Goal: Task Accomplishment & Management: Manage account settings

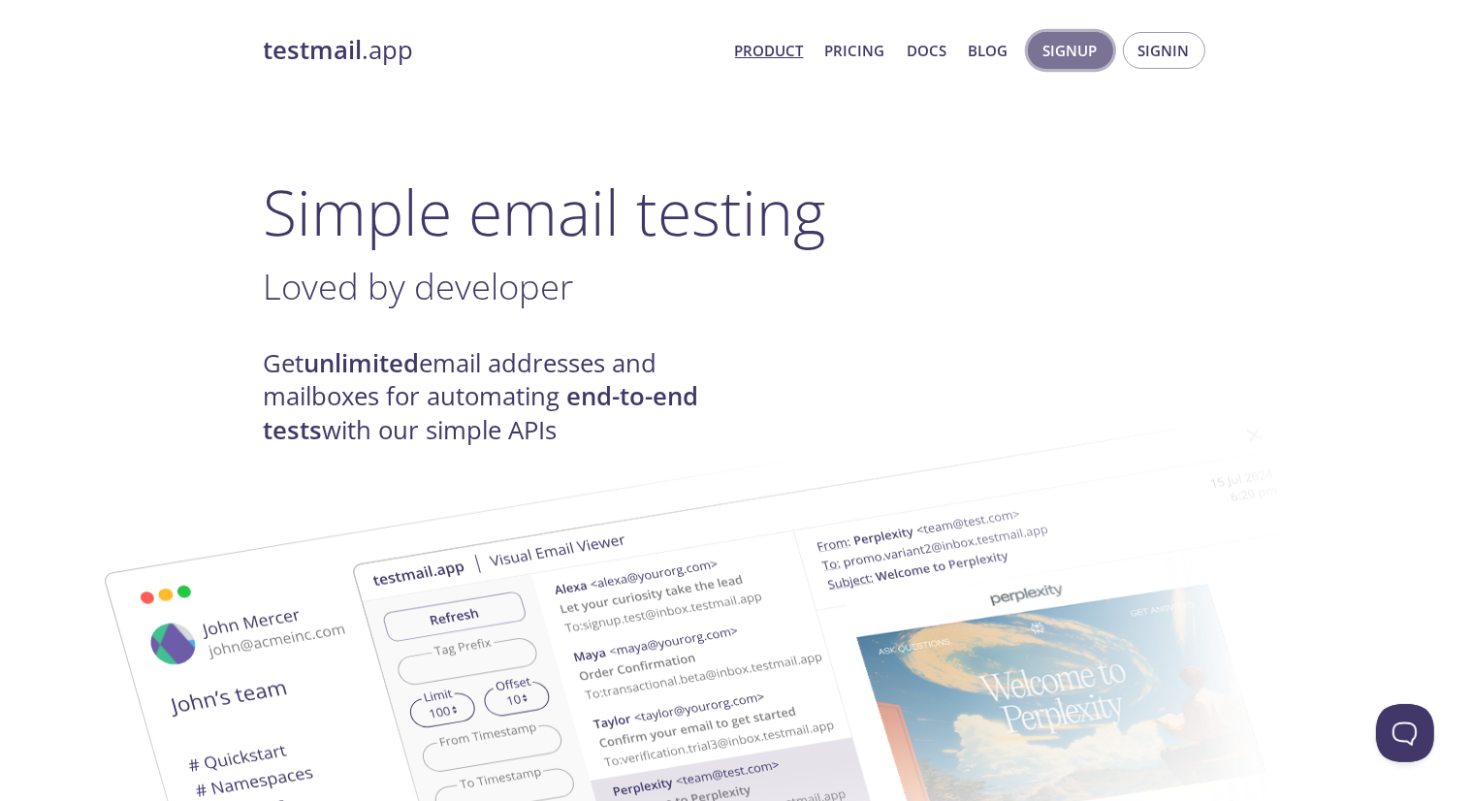
click at [1085, 46] on span "Signup" at bounding box center [1070, 50] width 54 height 25
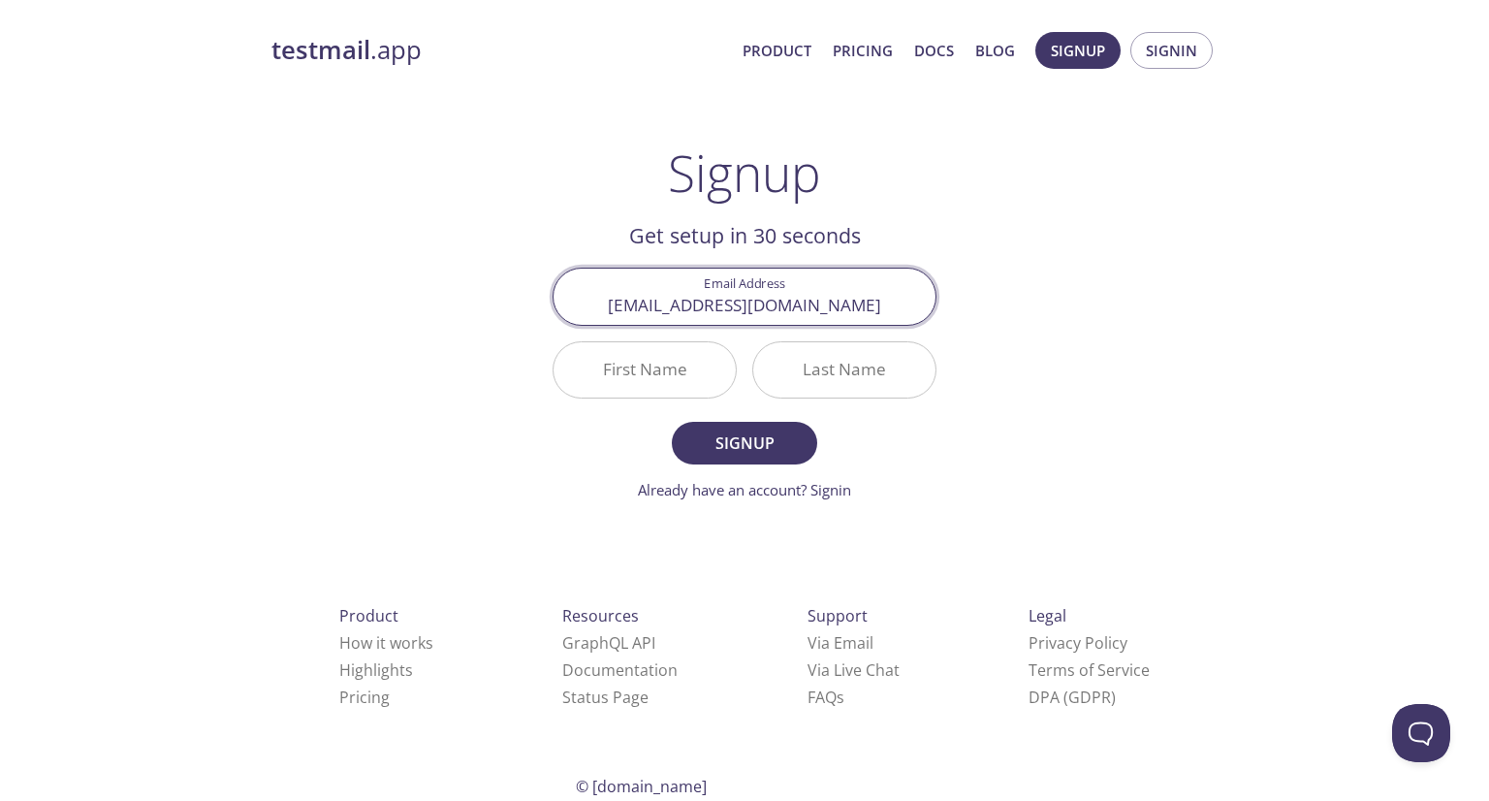
type input "[EMAIL_ADDRESS][DOMAIN_NAME]"
click at [690, 368] on input "First Name" at bounding box center [645, 369] width 182 height 55
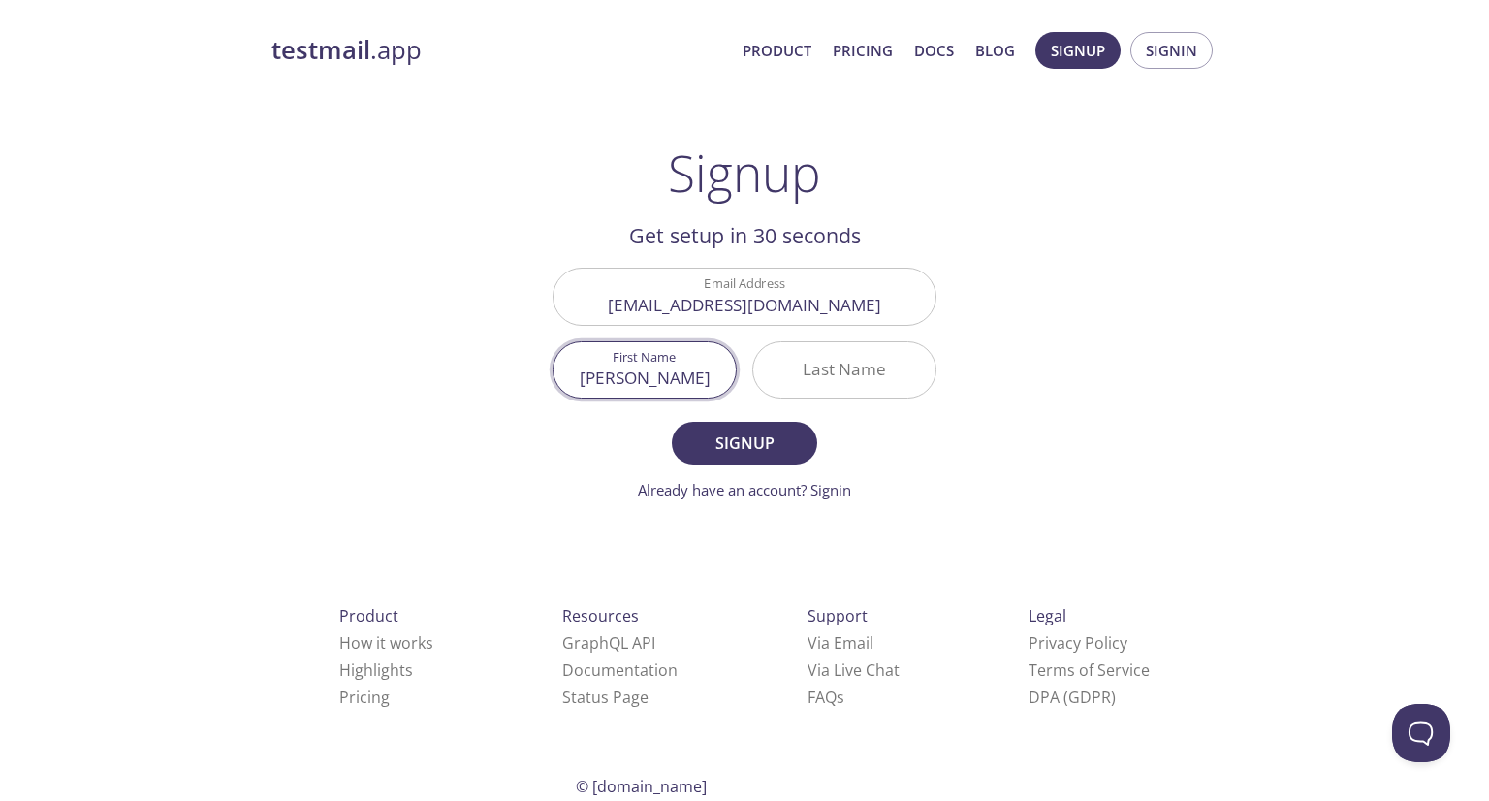
type input "[PERSON_NAME]"
click at [791, 352] on input "Last Name" at bounding box center [844, 369] width 182 height 55
type input "Rybalka"
click at [772, 433] on span "Signup" at bounding box center [744, 443] width 103 height 27
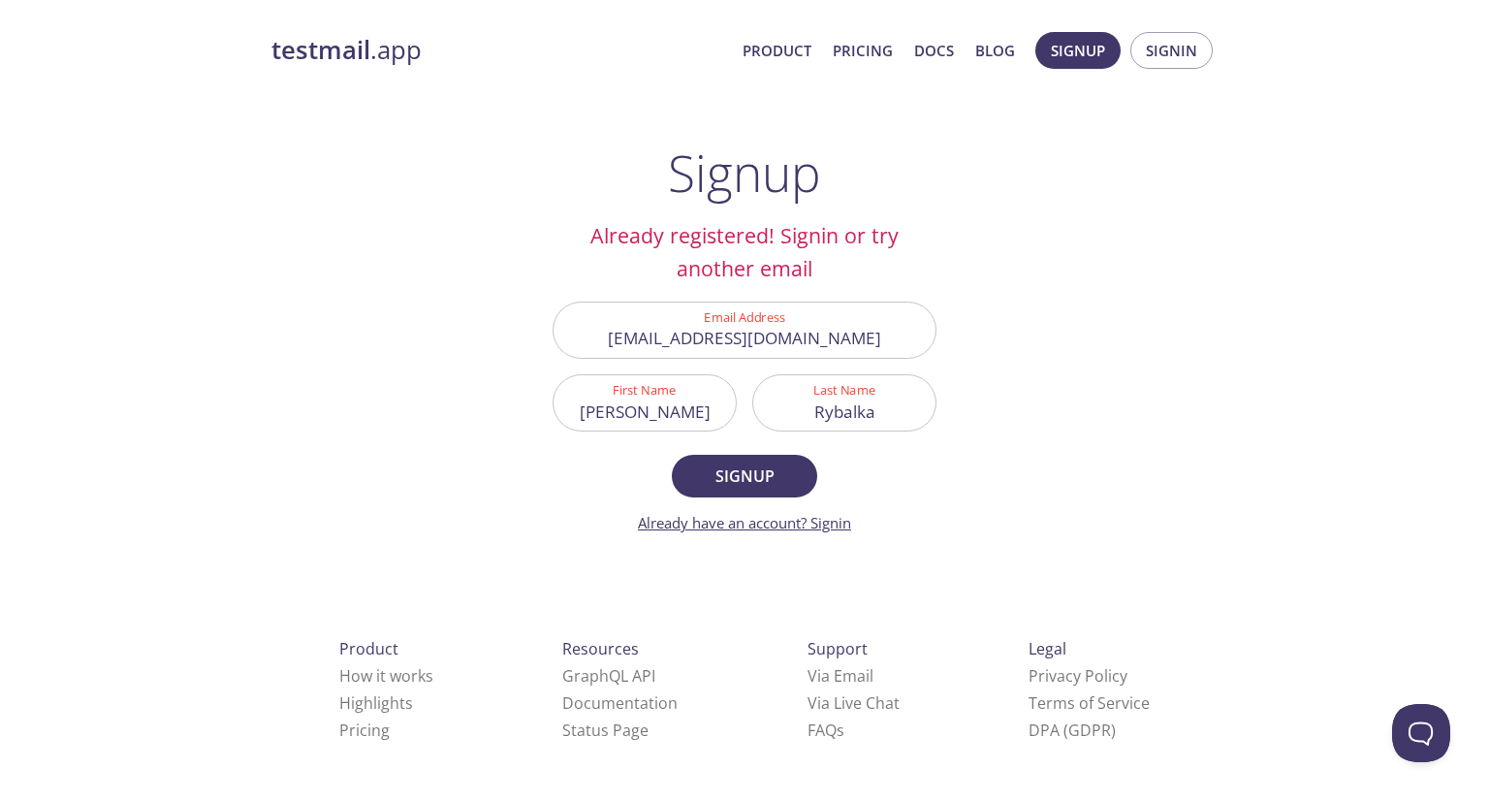
click at [821, 523] on link "Already have an account? Signin" at bounding box center [744, 522] width 213 height 19
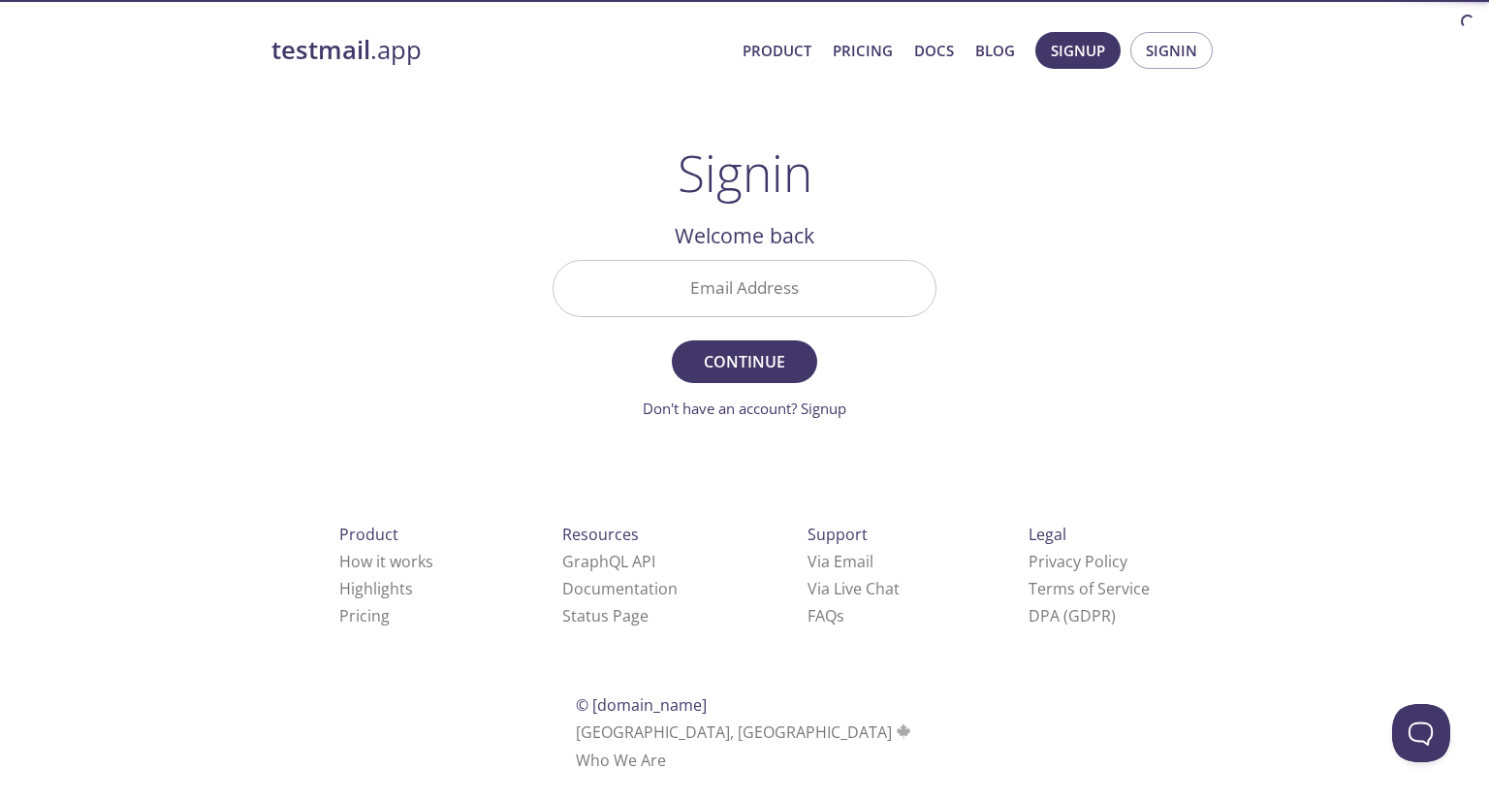
click at [868, 316] on div "Email Address" at bounding box center [745, 288] width 384 height 57
click at [849, 303] on input "Email Address" at bounding box center [745, 288] width 382 height 55
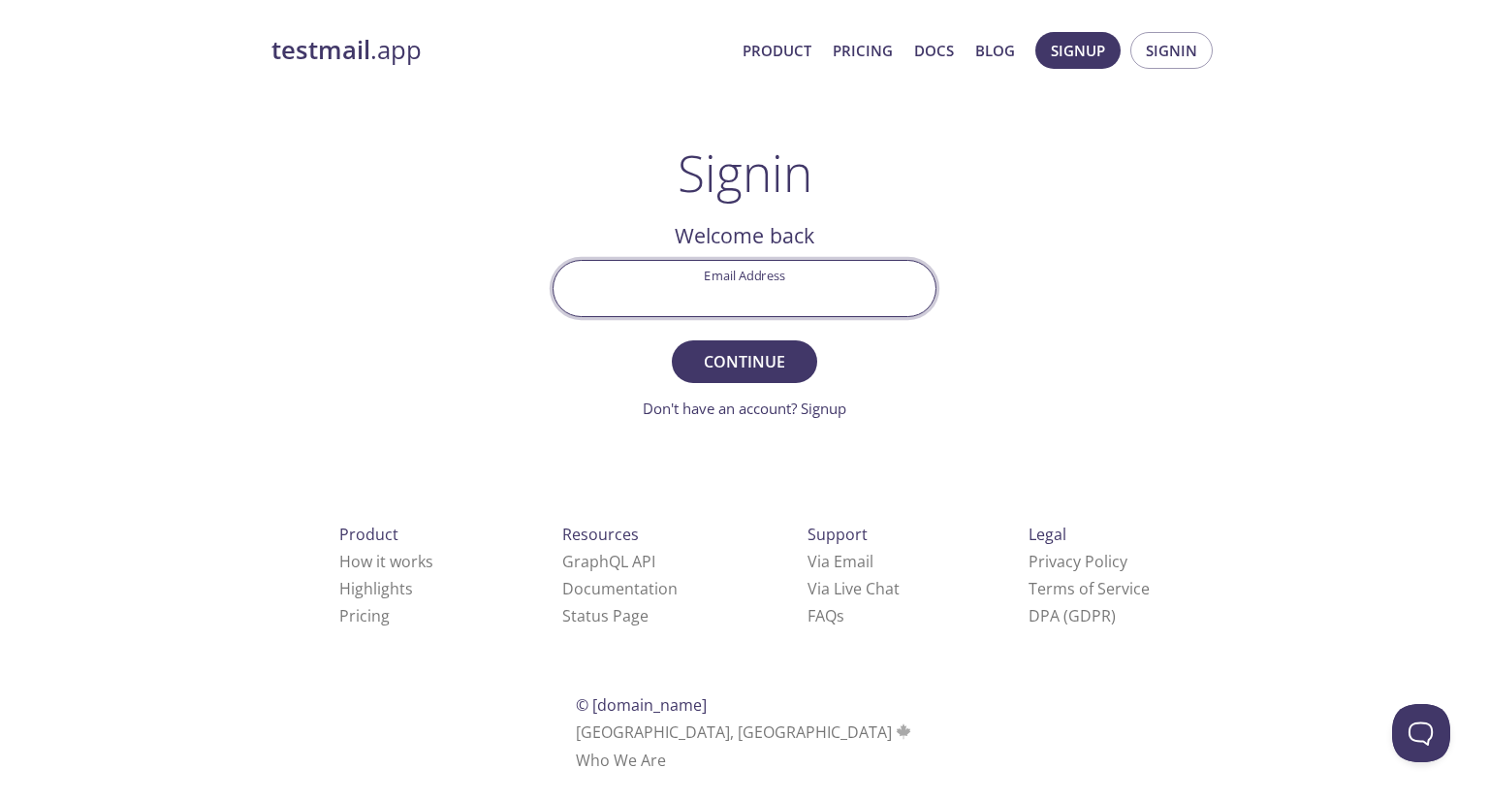
type input "[EMAIL_ADDRESS][DOMAIN_NAME]"
click at [1105, 330] on div "testmail .app Product Pricing Docs Blog Signup Signin Signin Welcome back Email…" at bounding box center [744, 423] width 993 height 809
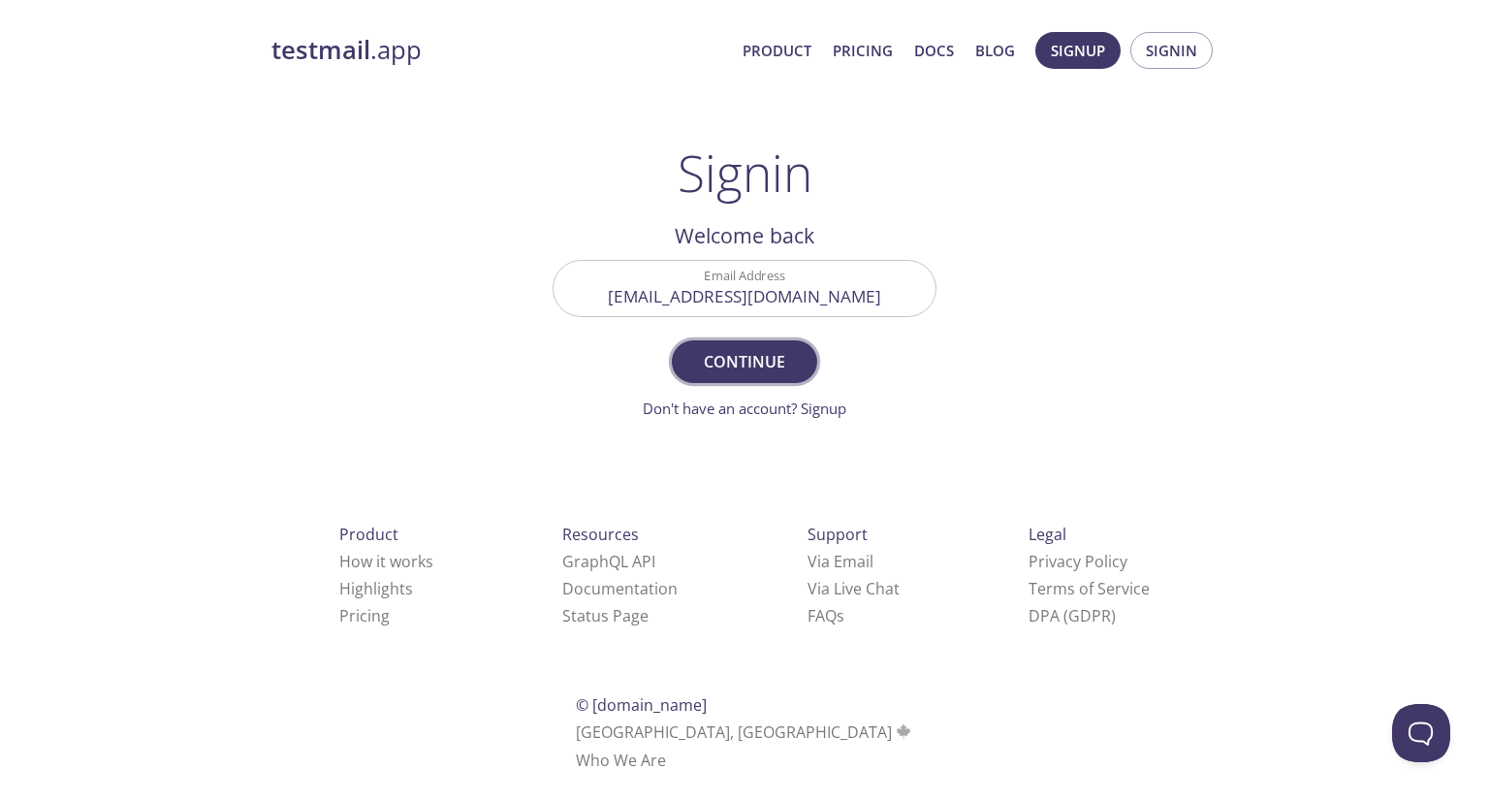
click at [788, 371] on span "Continue" at bounding box center [744, 361] width 103 height 27
click at [730, 279] on input "Signin Security Code" at bounding box center [745, 288] width 382 height 55
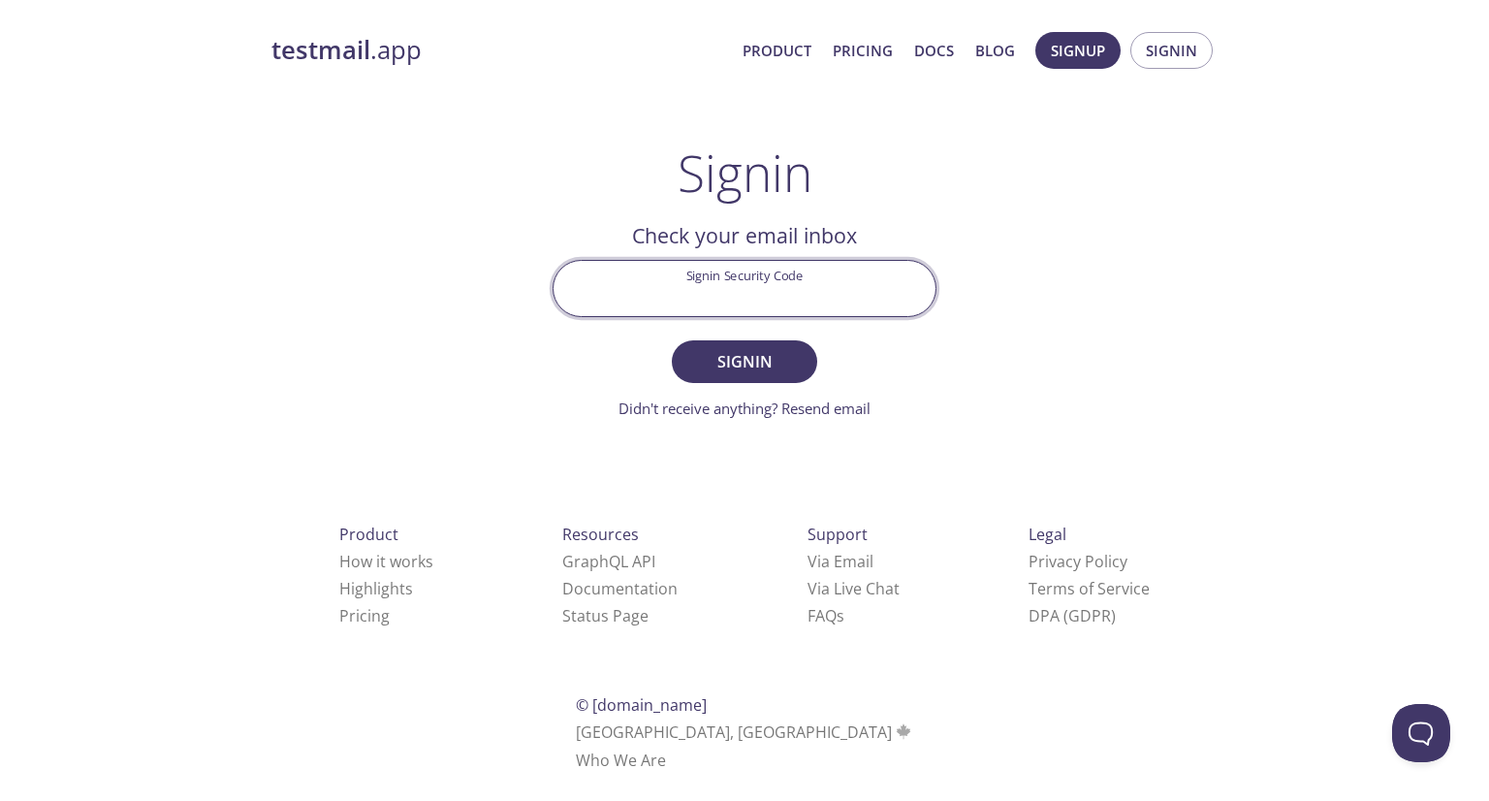
paste input "E7ZAVUE"
click at [733, 362] on span "Signin" at bounding box center [744, 361] width 103 height 27
drag, startPoint x: 798, startPoint y: 294, endPoint x: 599, endPoint y: 311, distance: 199.5
click at [599, 311] on input "E7ZAVUE" at bounding box center [745, 288] width 382 height 55
paste input "8413YTY"
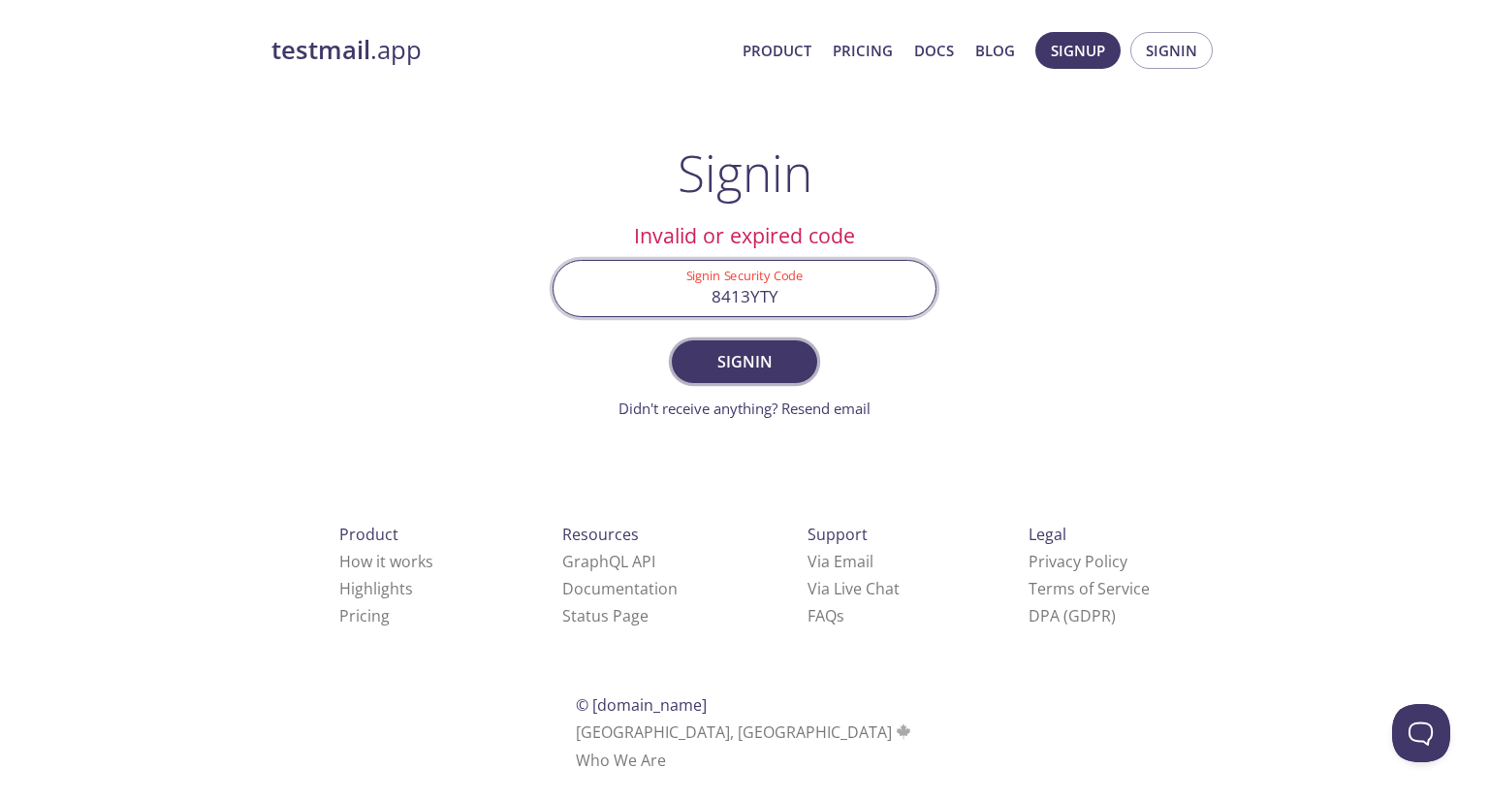
type input "8413YTY"
click at [783, 359] on span "Signin" at bounding box center [744, 361] width 103 height 27
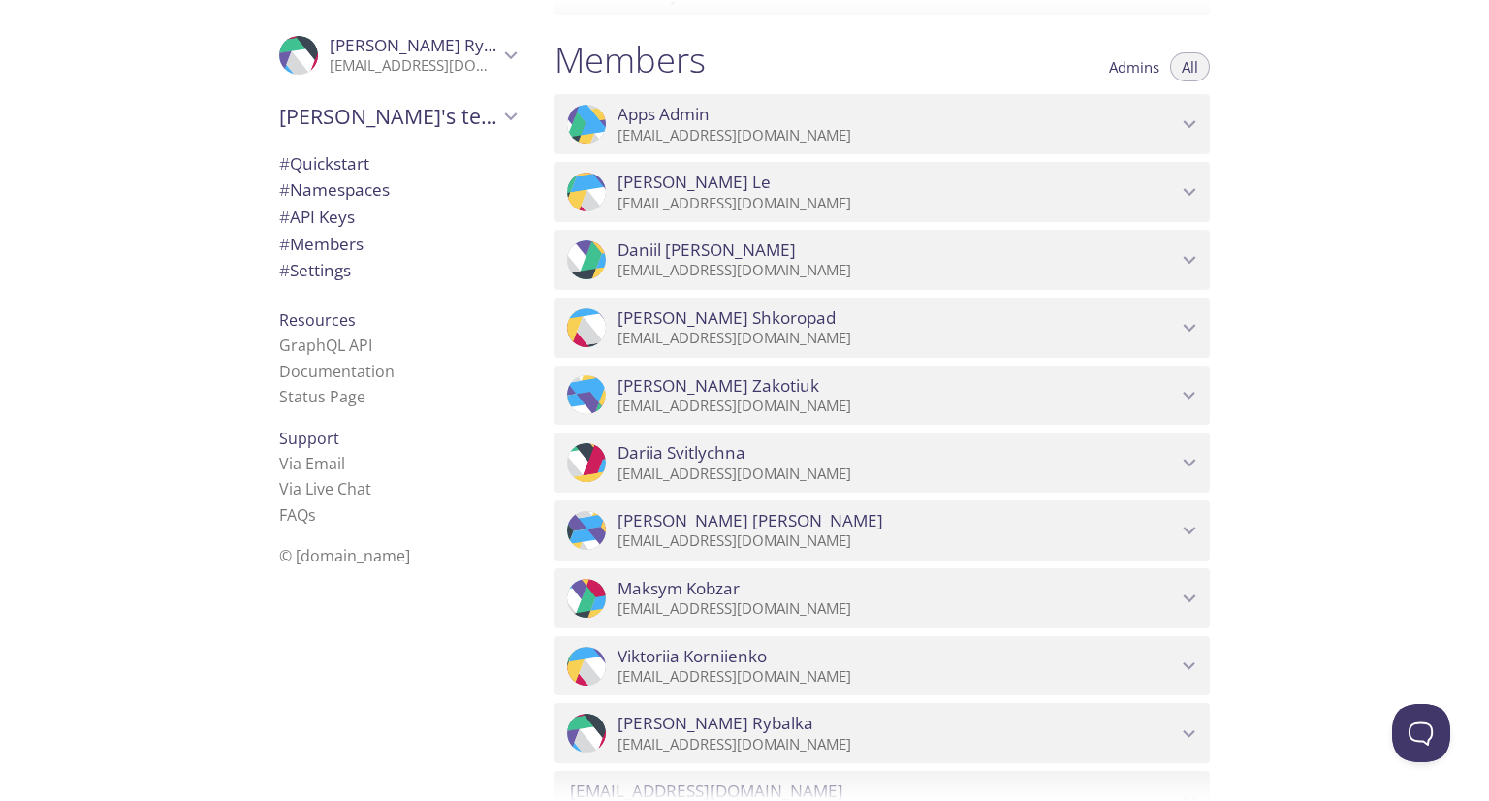
scroll to position [1681, 0]
